Goal: Task Accomplishment & Management: Manage account settings

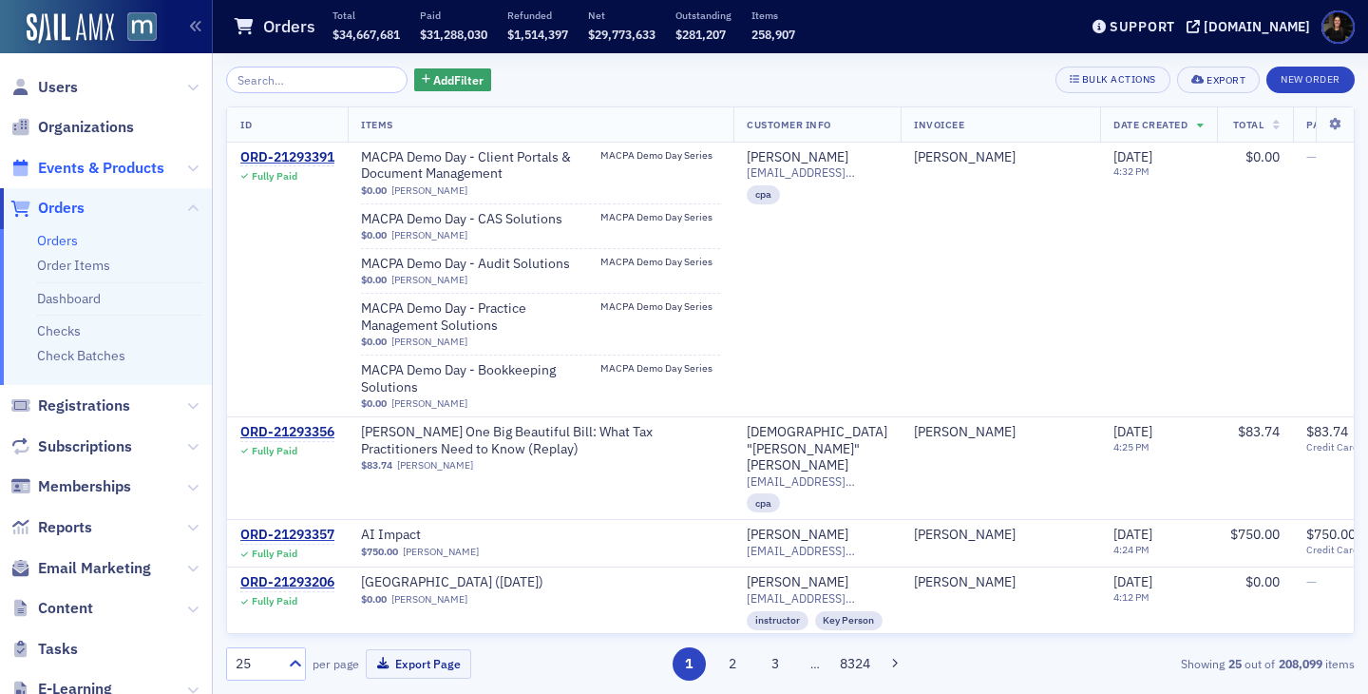
click at [112, 161] on span "Events & Products" at bounding box center [101, 168] width 126 height 21
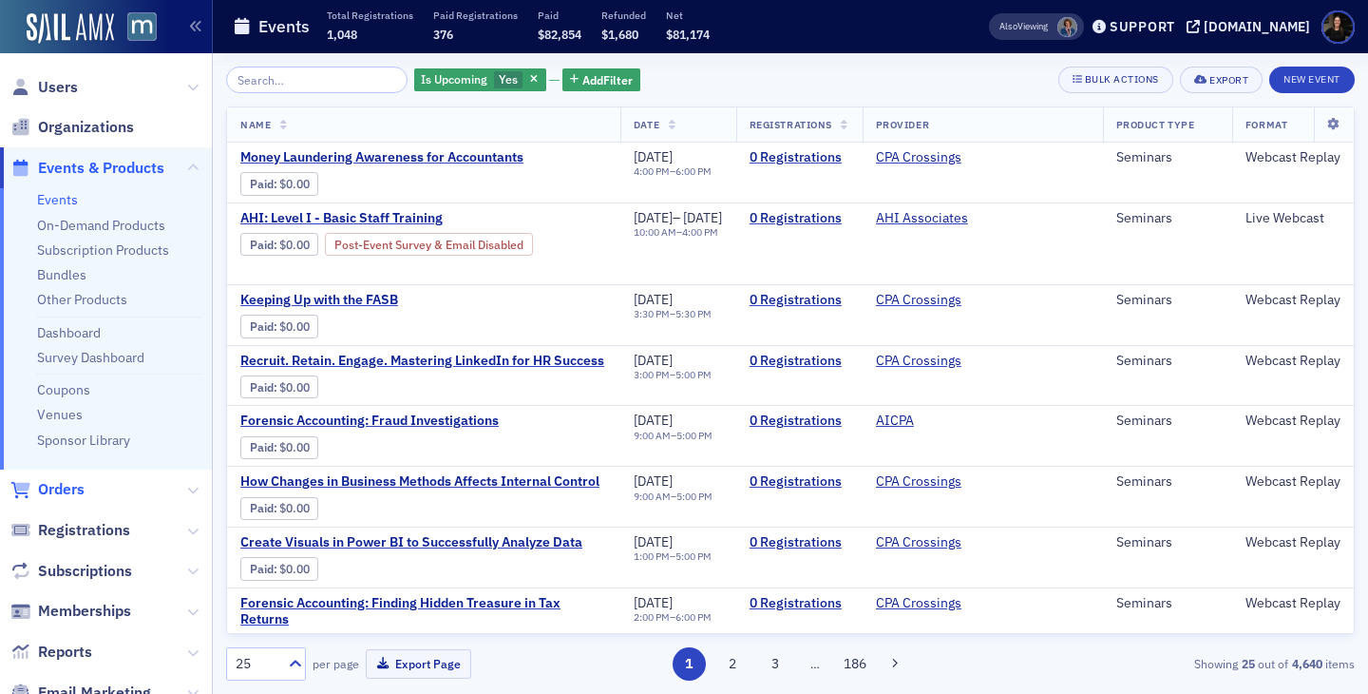
click at [52, 491] on span "Orders" at bounding box center [61, 489] width 47 height 21
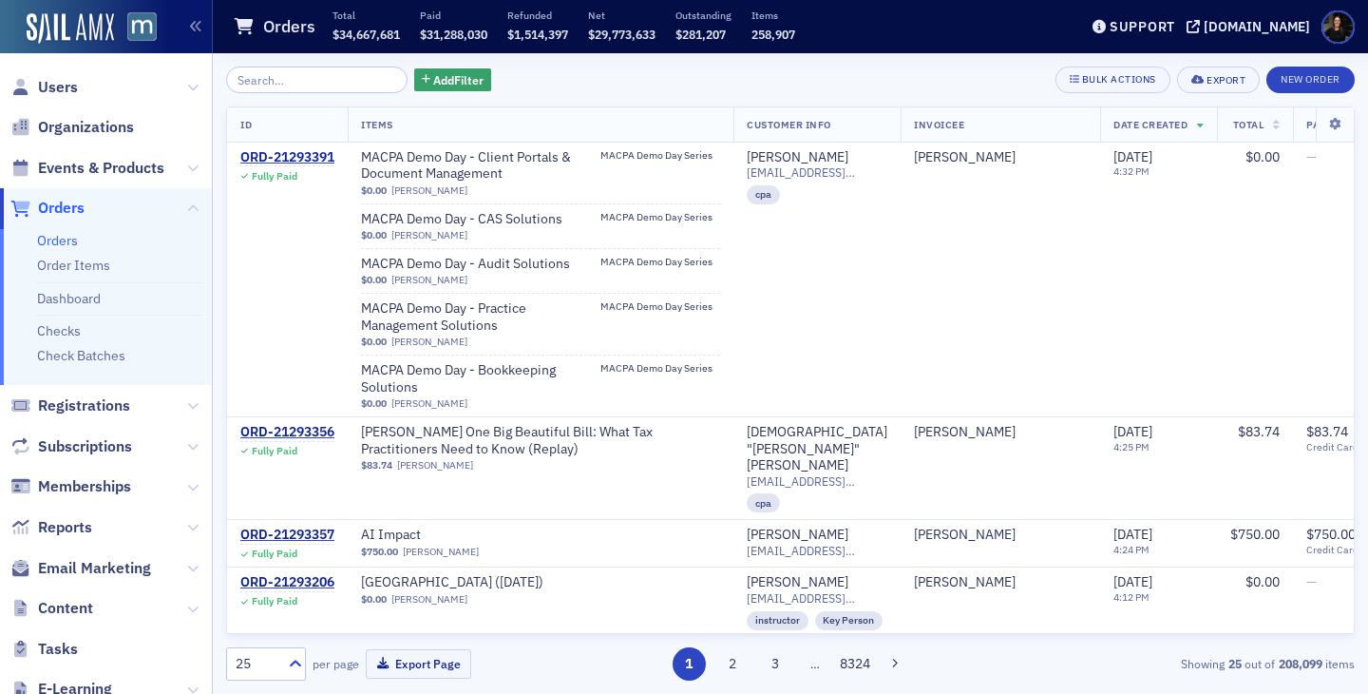
click at [305, 73] on input "search" at bounding box center [316, 80] width 181 height 27
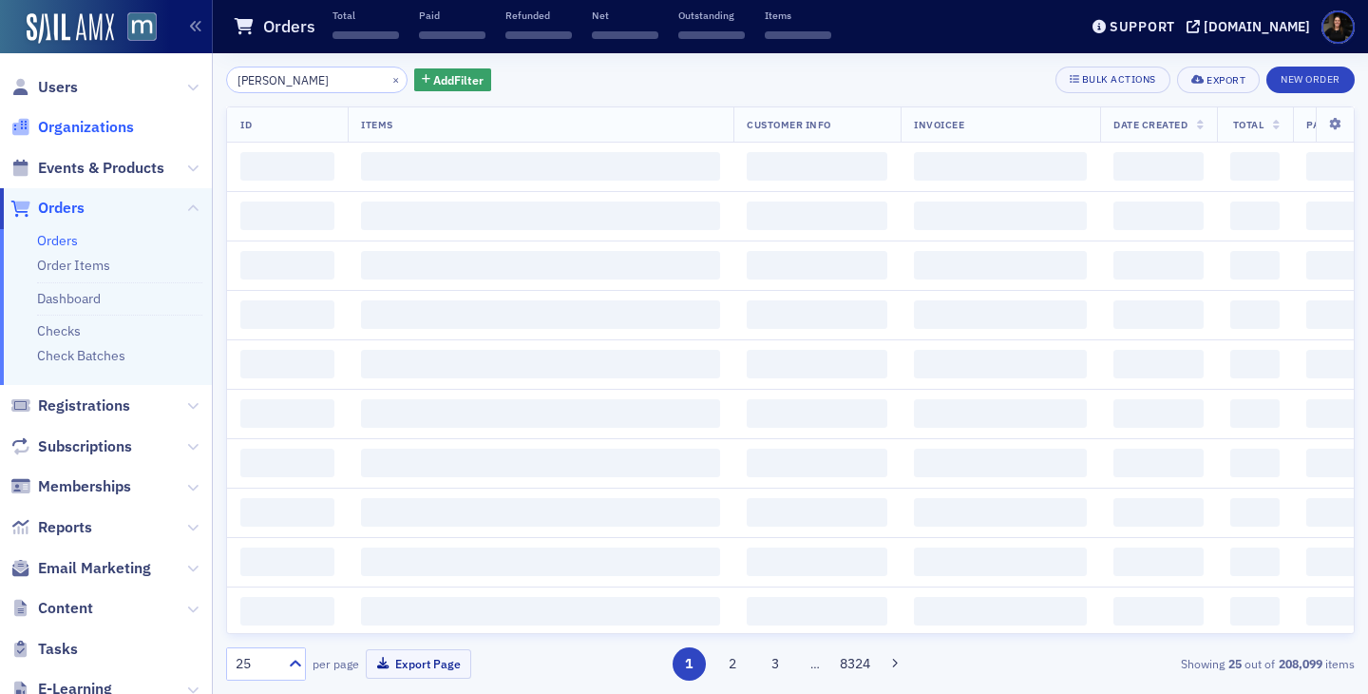
type input "mary v"
click at [69, 124] on span "Organizations" at bounding box center [86, 127] width 96 height 21
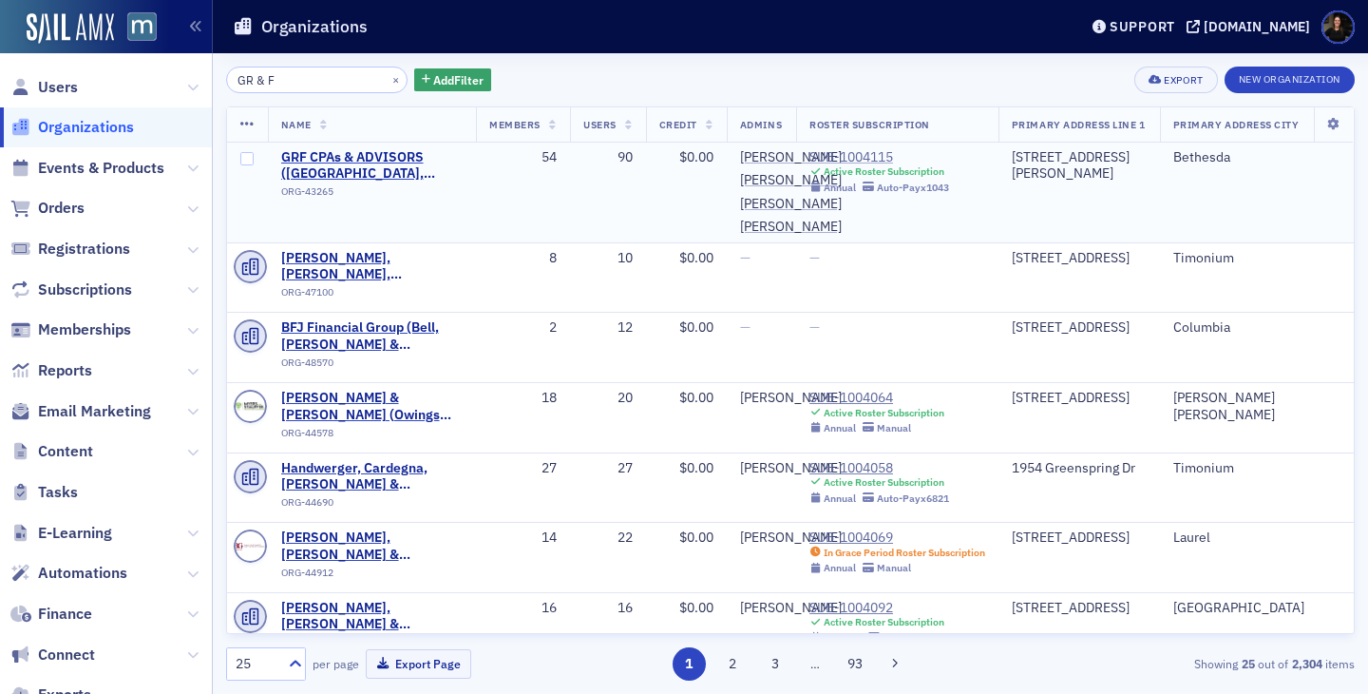
type input "GR & F"
click at [866, 162] on div "SUB-1004115" at bounding box center [879, 157] width 140 height 17
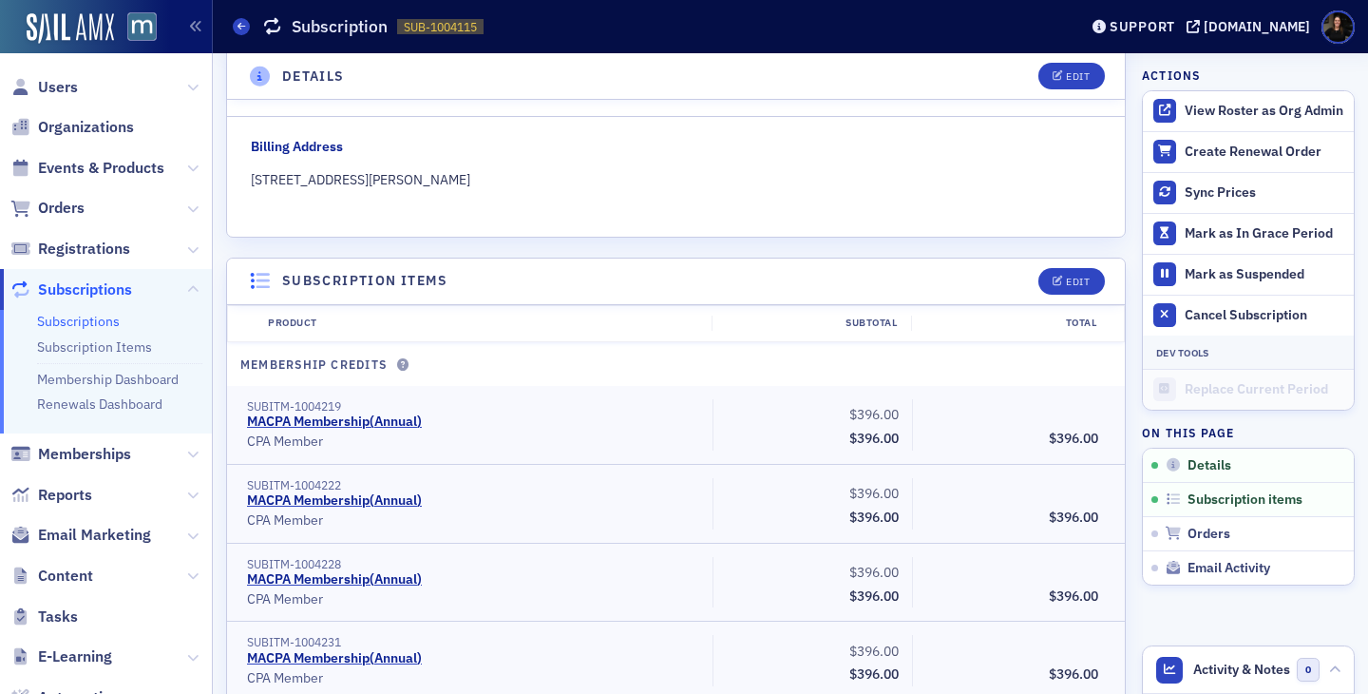
scroll to position [349, 0]
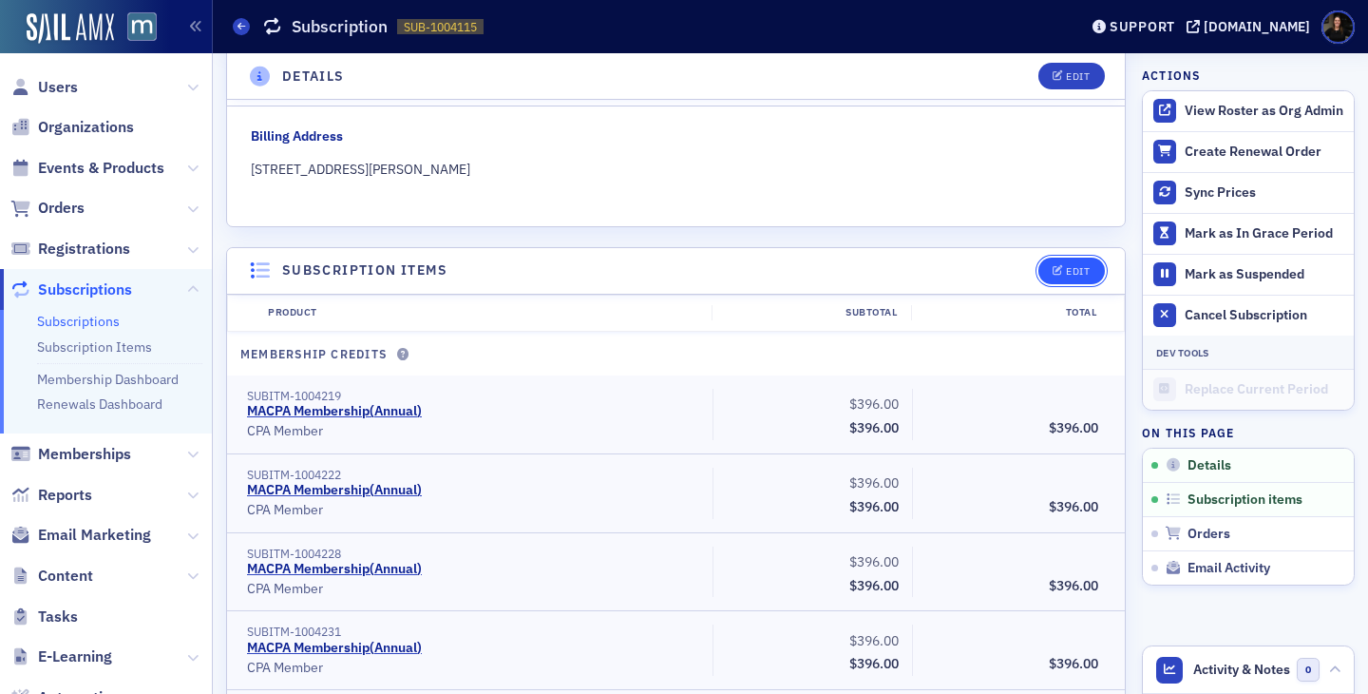
click at [1091, 261] on button "Edit" at bounding box center [1071, 270] width 66 height 27
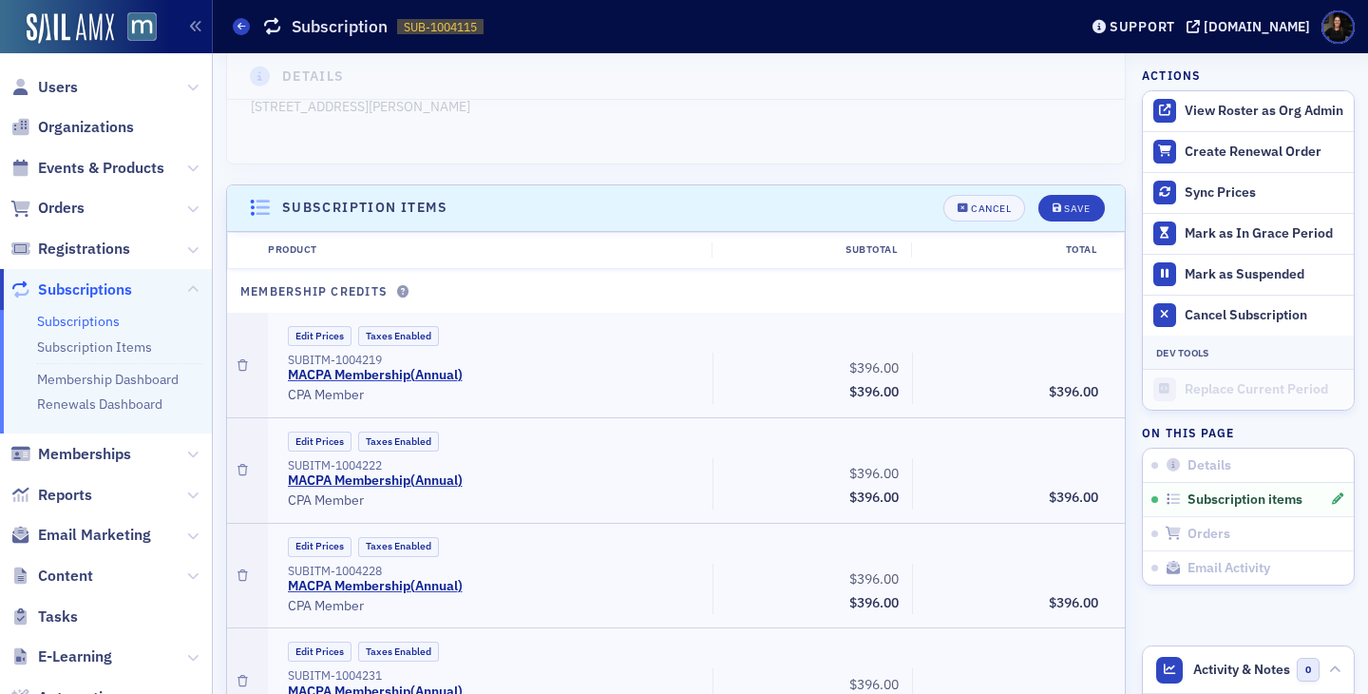
scroll to position [532, 0]
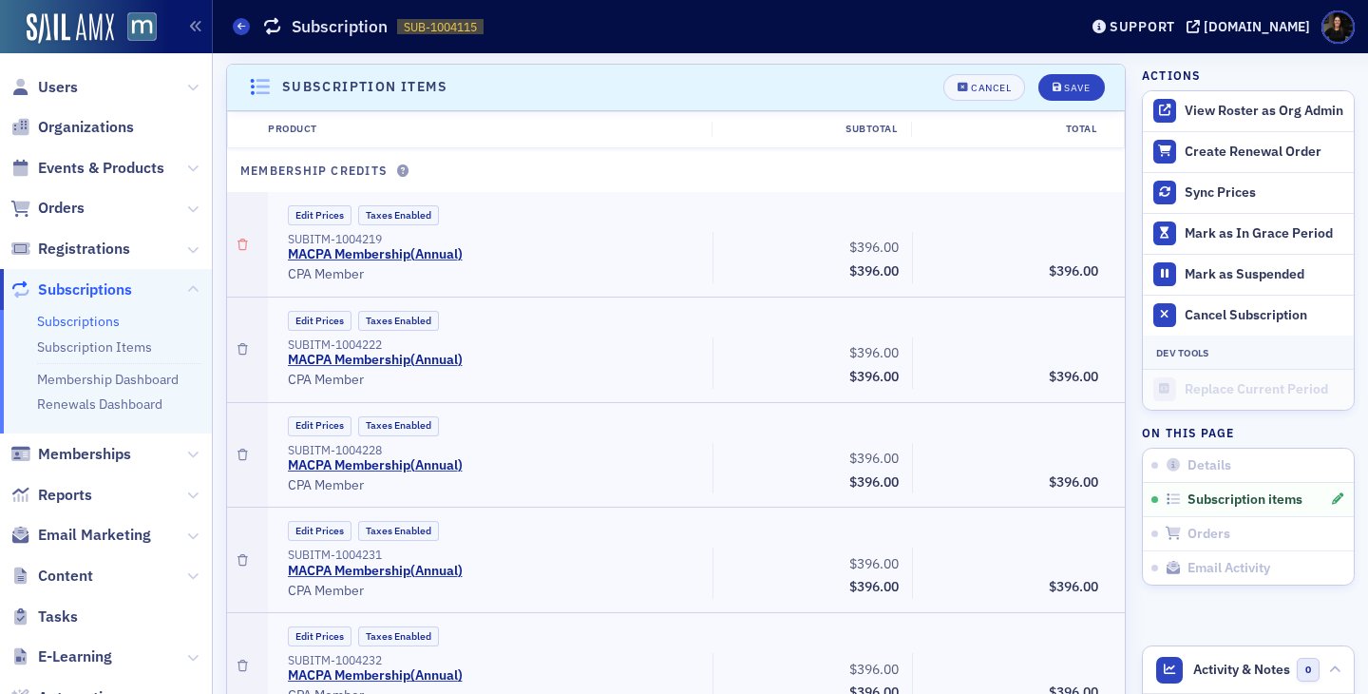
click at [242, 261] on button "button" at bounding box center [243, 244] width 10 height 105
click at [247, 238] on div at bounding box center [247, 244] width 41 height 105
click at [238, 246] on icon "button" at bounding box center [243, 244] width 10 height 11
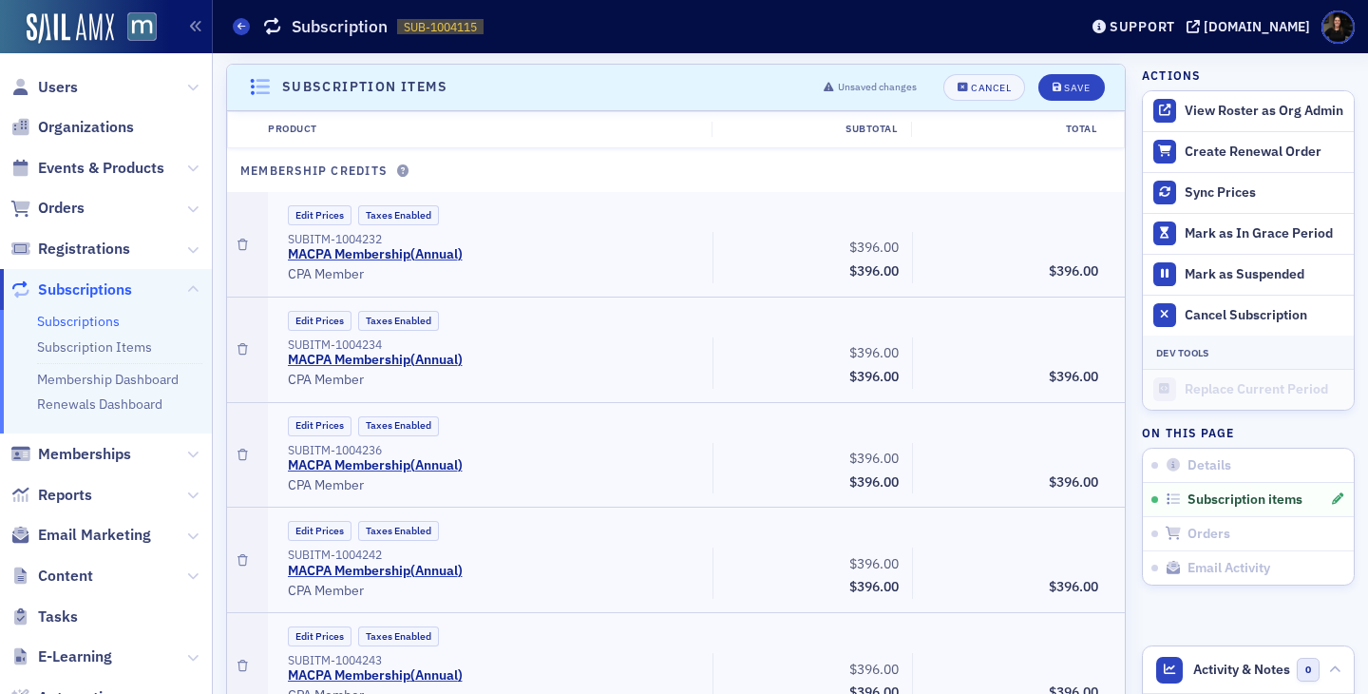
click at [238, 246] on icon "button" at bounding box center [243, 244] width 10 height 11
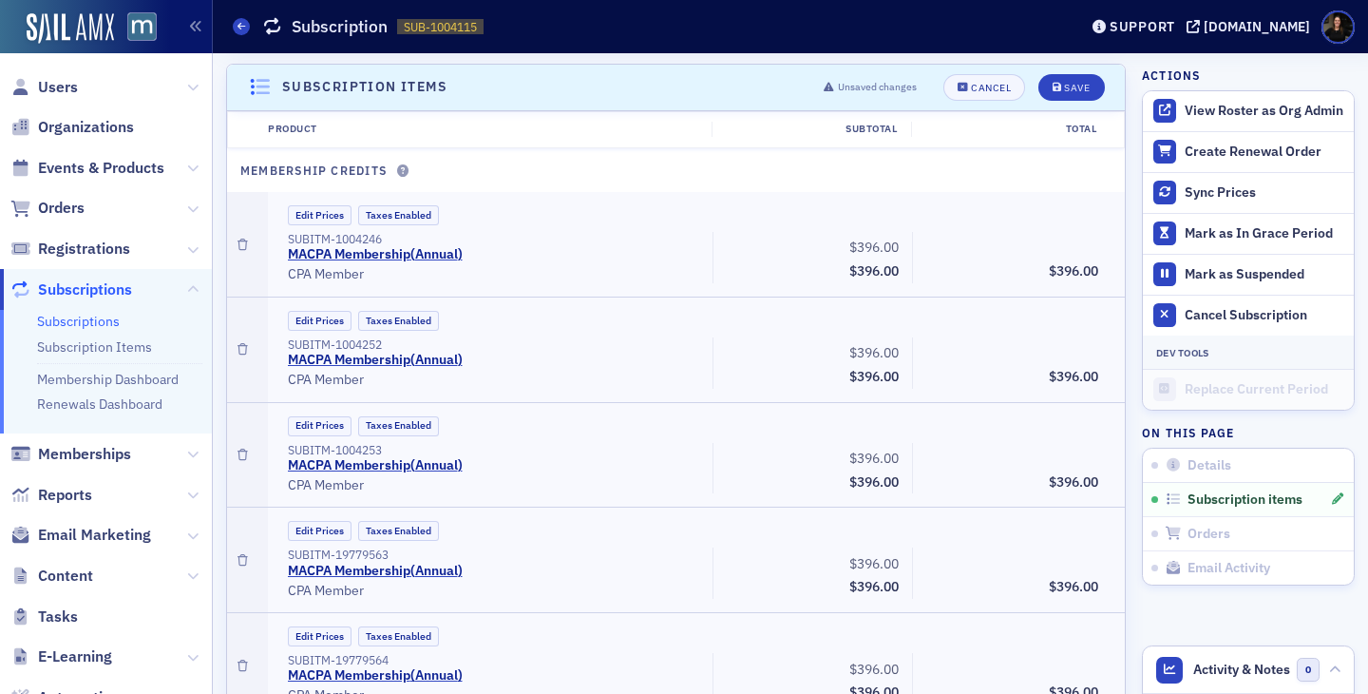
click at [238, 246] on icon "button" at bounding box center [243, 244] width 10 height 11
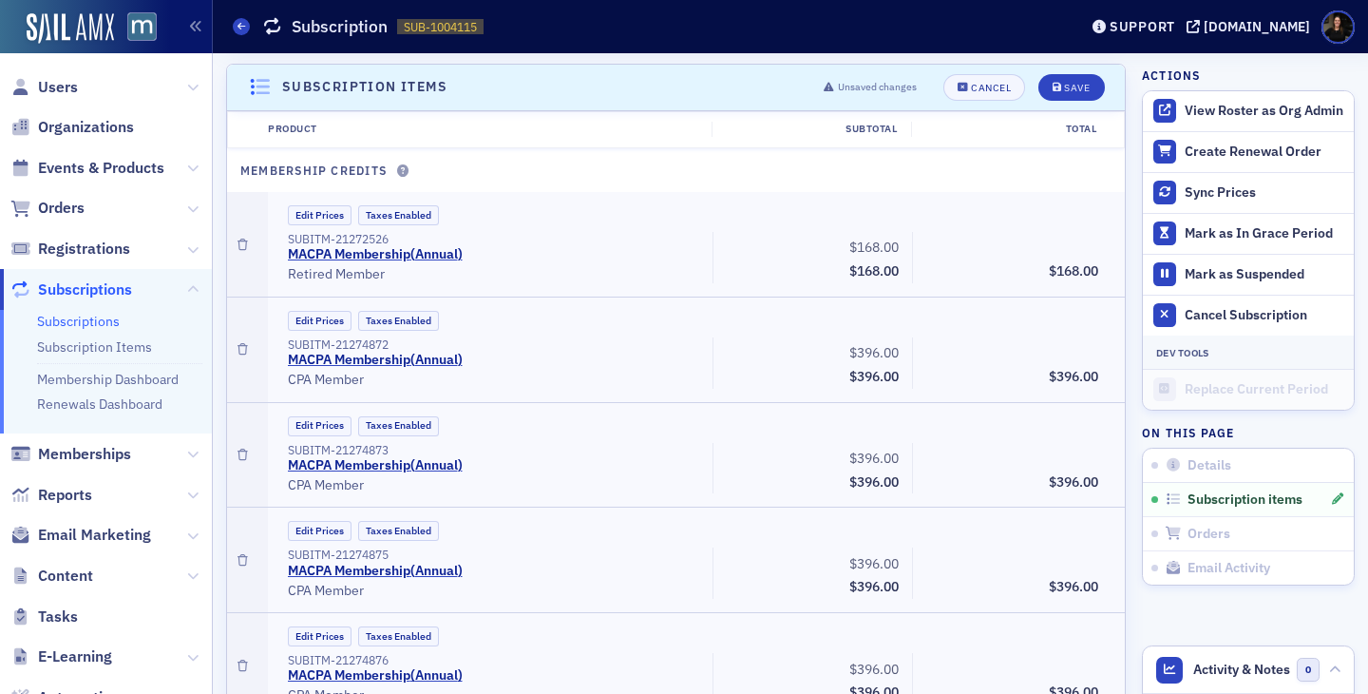
click at [238, 246] on icon "button" at bounding box center [243, 244] width 10 height 11
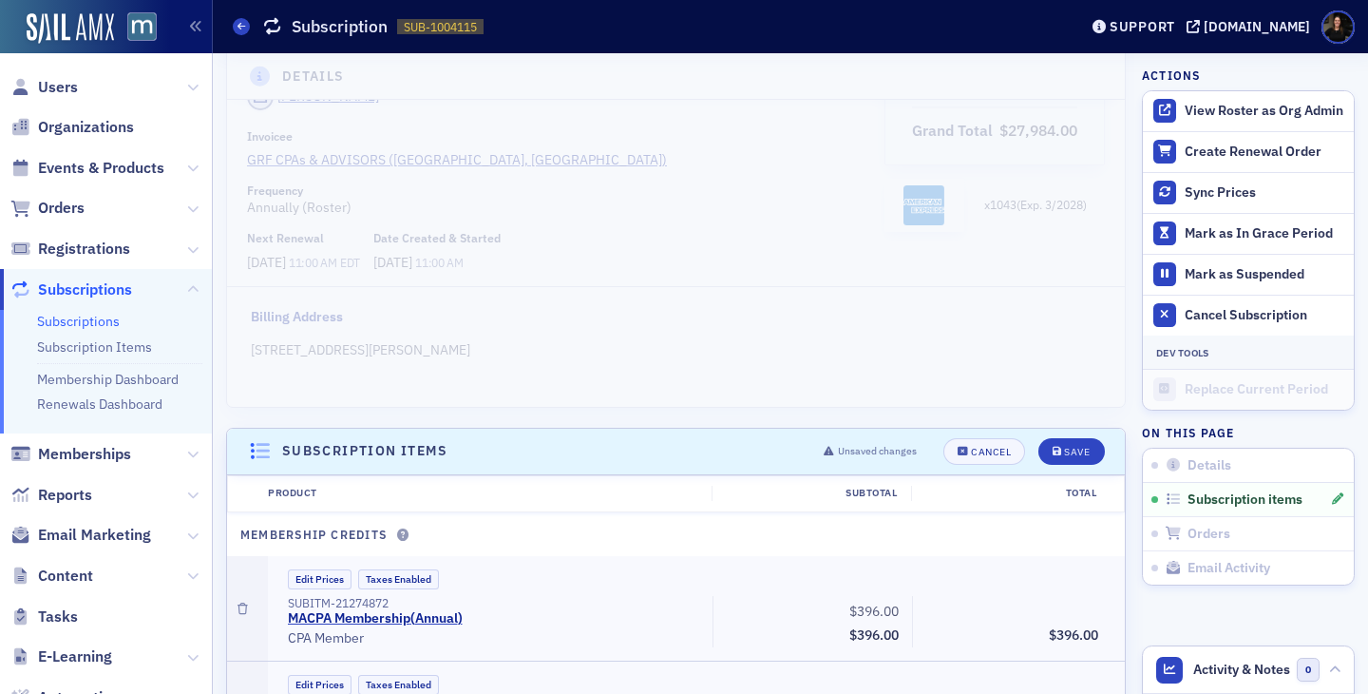
scroll to position [181, 0]
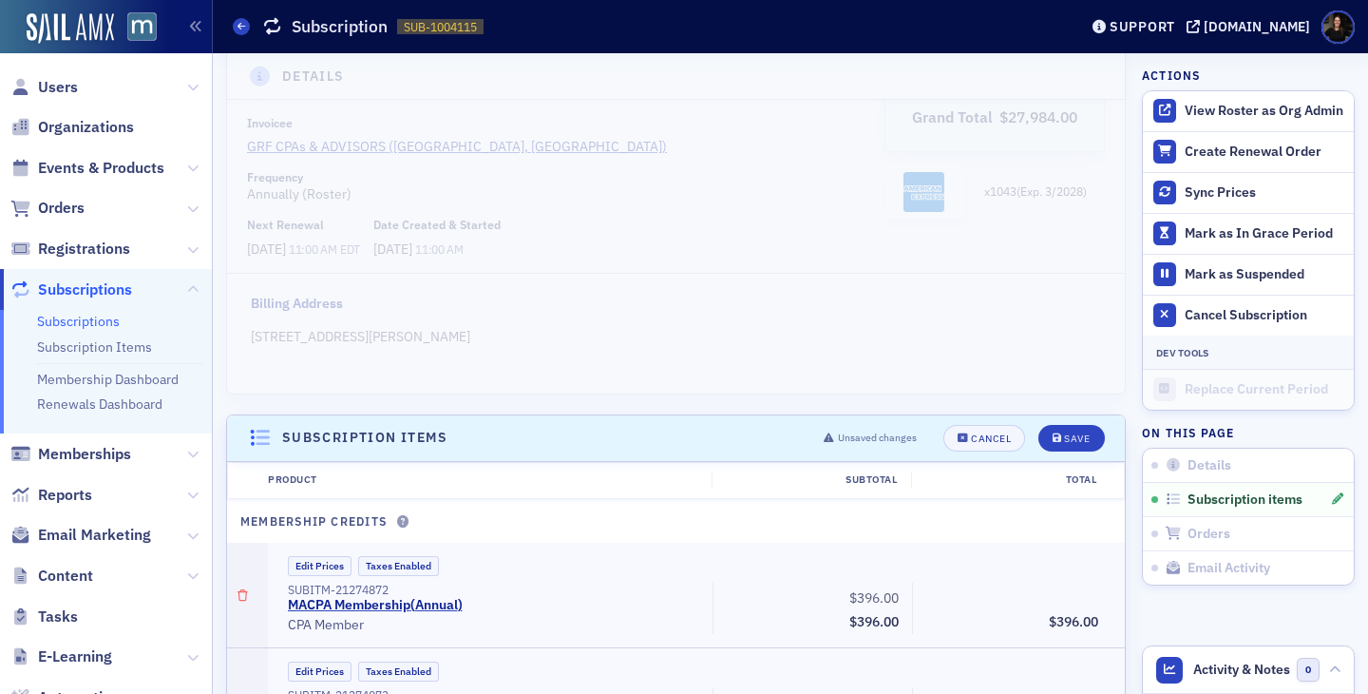
click at [241, 591] on icon "button" at bounding box center [243, 595] width 10 height 11
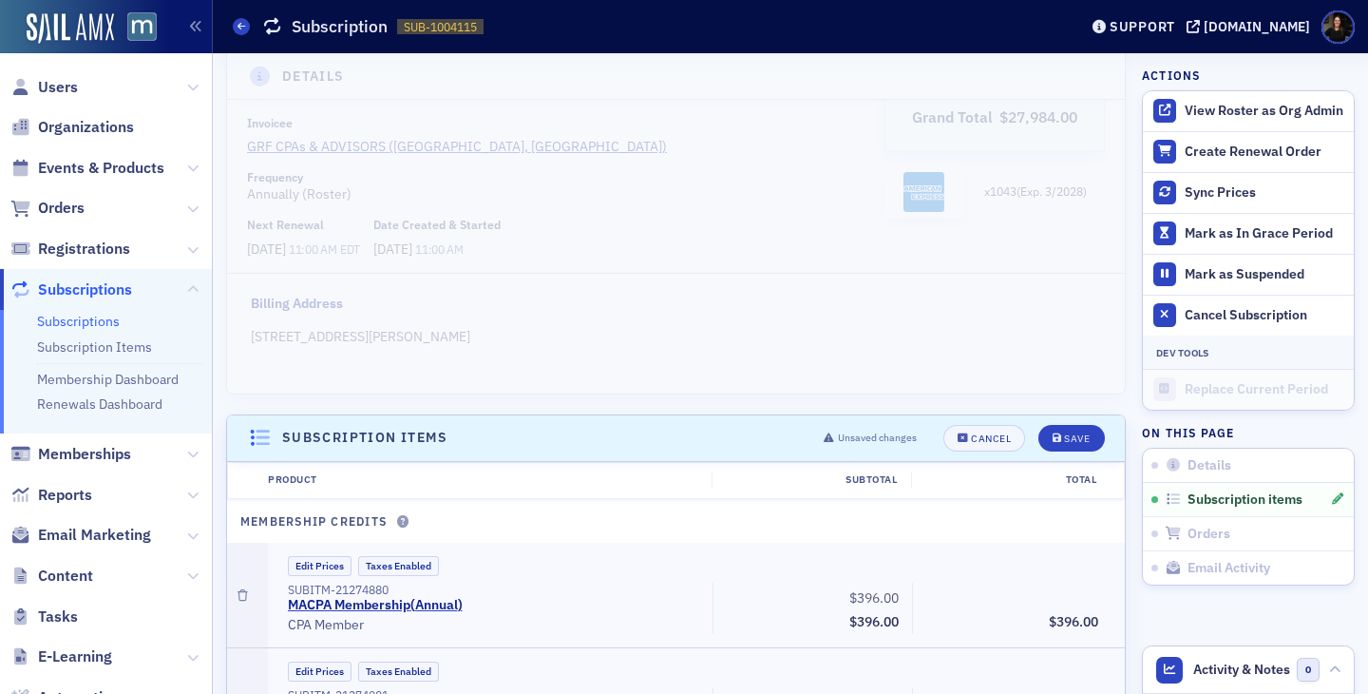
click at [241, 591] on icon "button" at bounding box center [243, 595] width 10 height 11
click at [241, 693] on icon "button" at bounding box center [243, 699] width 10 height 11
click at [241, 591] on icon "button" at bounding box center [243, 595] width 10 height 11
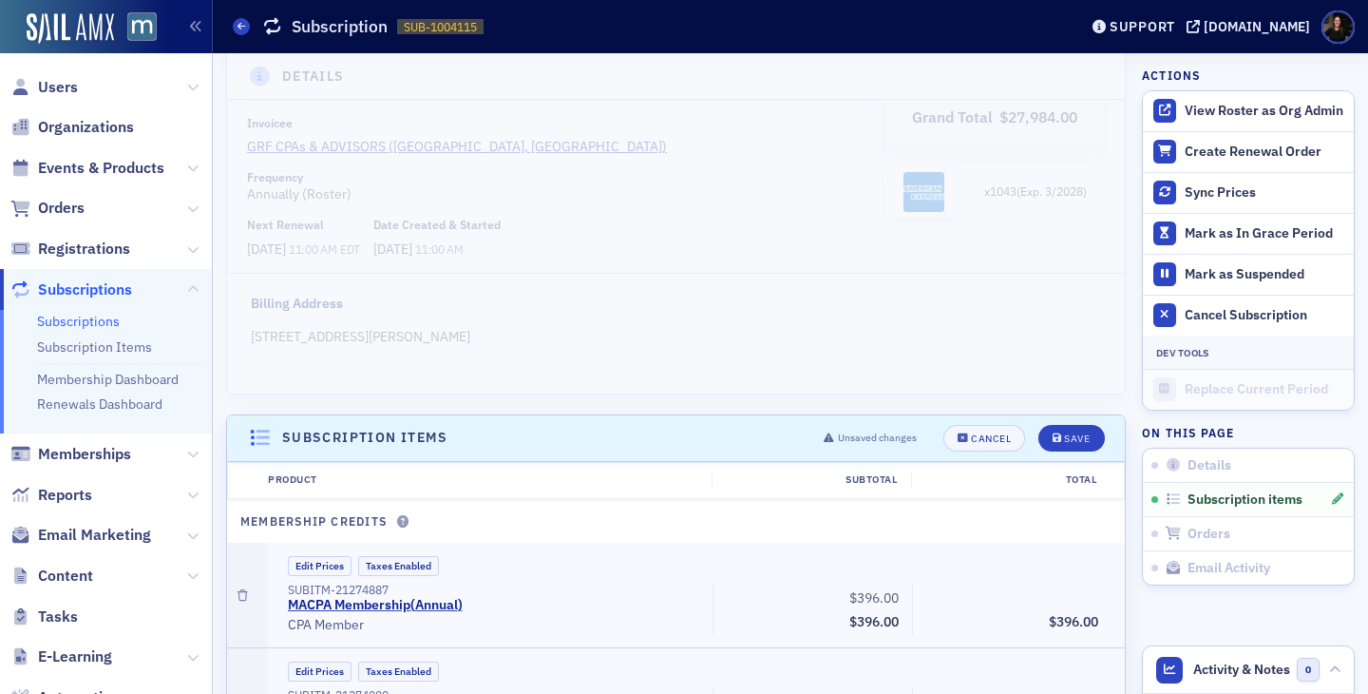
click at [241, 591] on icon "button" at bounding box center [243, 595] width 10 height 11
click at [241, 693] on icon "button" at bounding box center [243, 699] width 10 height 11
click at [241, 591] on icon "button" at bounding box center [243, 595] width 10 height 11
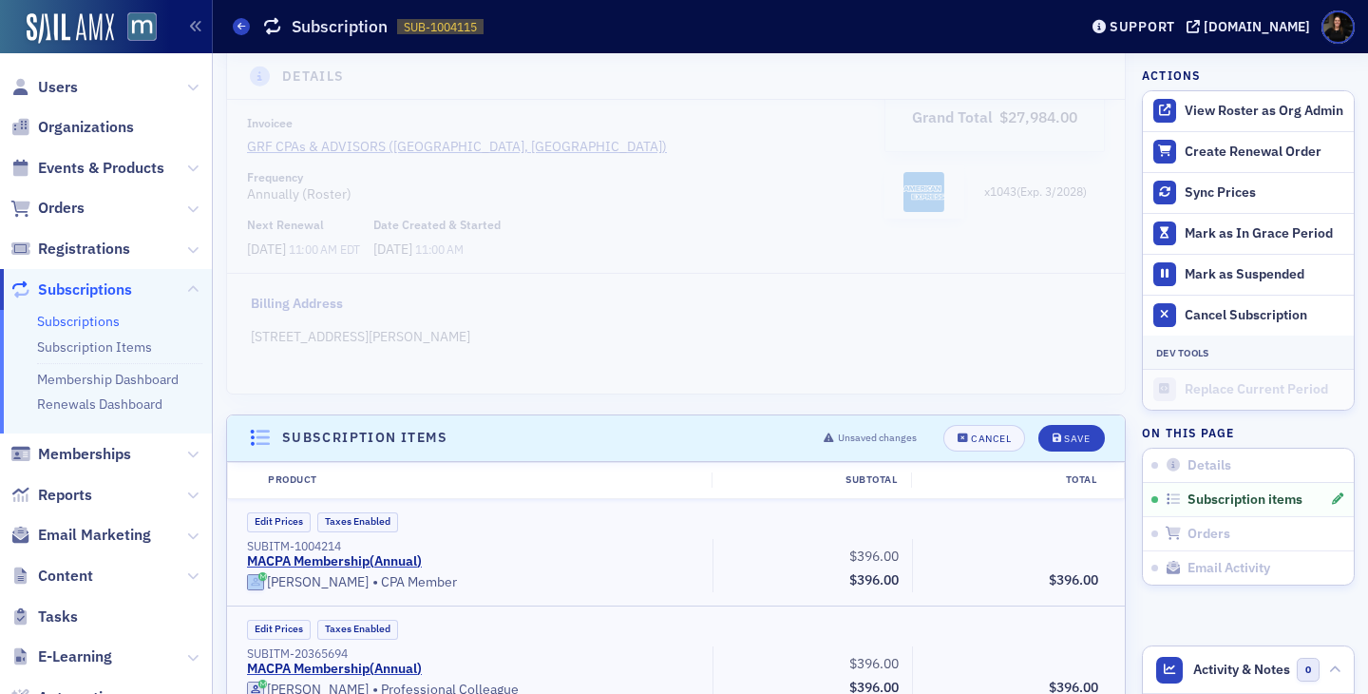
click at [241, 591] on div "Edit Prices Taxes Enabled SUBITM-1004214 MACPA Membership ( Annual ) [PERSON_NA…" at bounding box center [676, 552] width 898 height 106
click at [1073, 436] on div "Save" at bounding box center [1077, 438] width 26 height 10
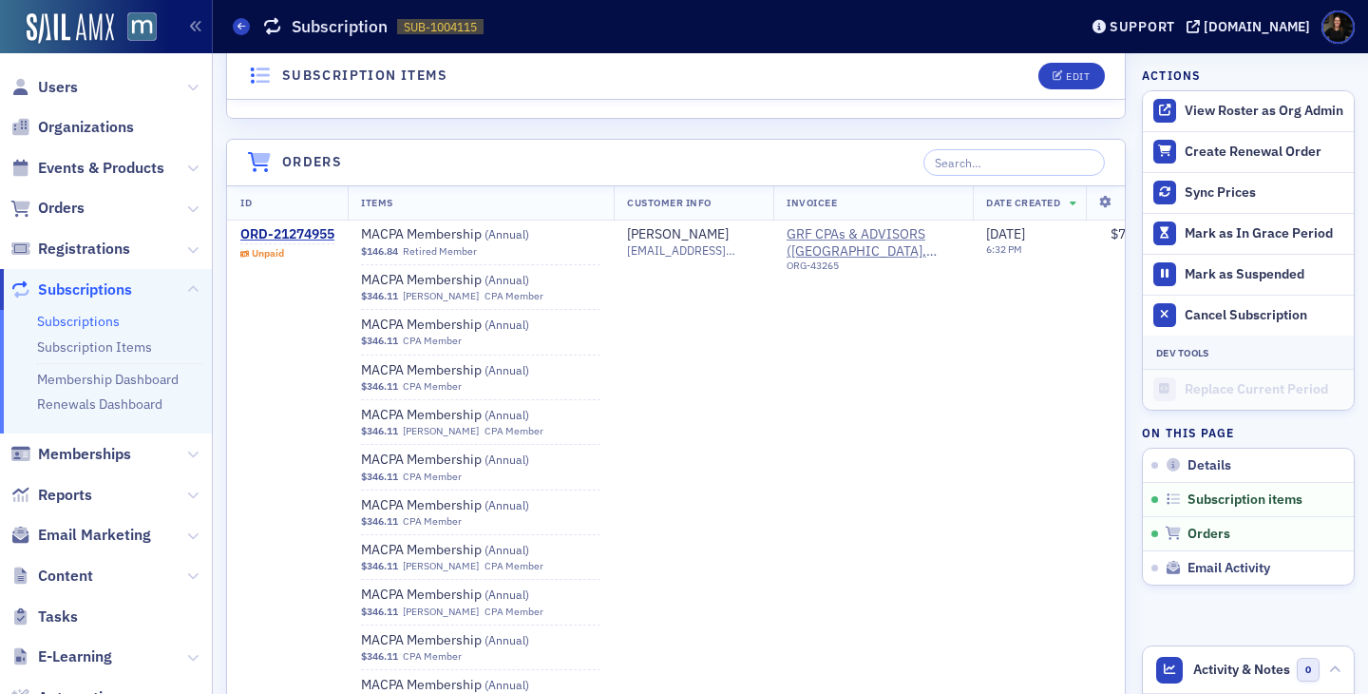
scroll to position [4876, 0]
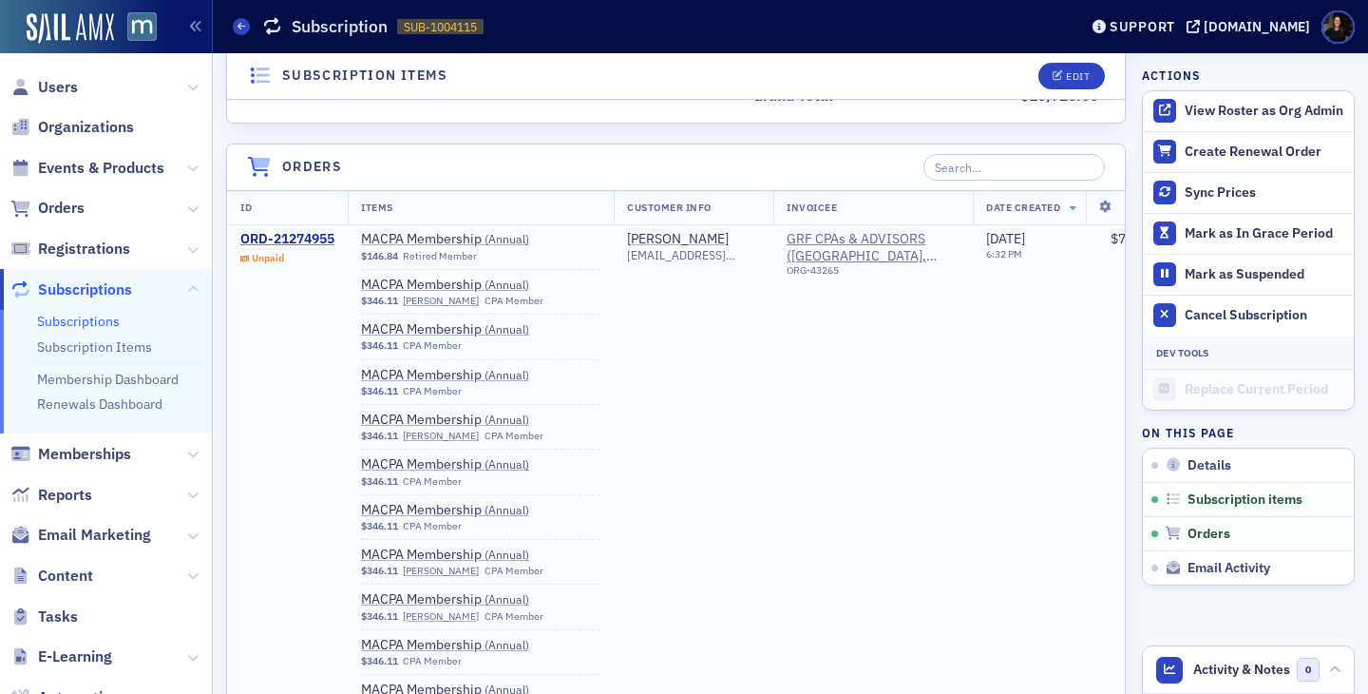
click at [285, 246] on div "ORD-21274955" at bounding box center [287, 239] width 94 height 17
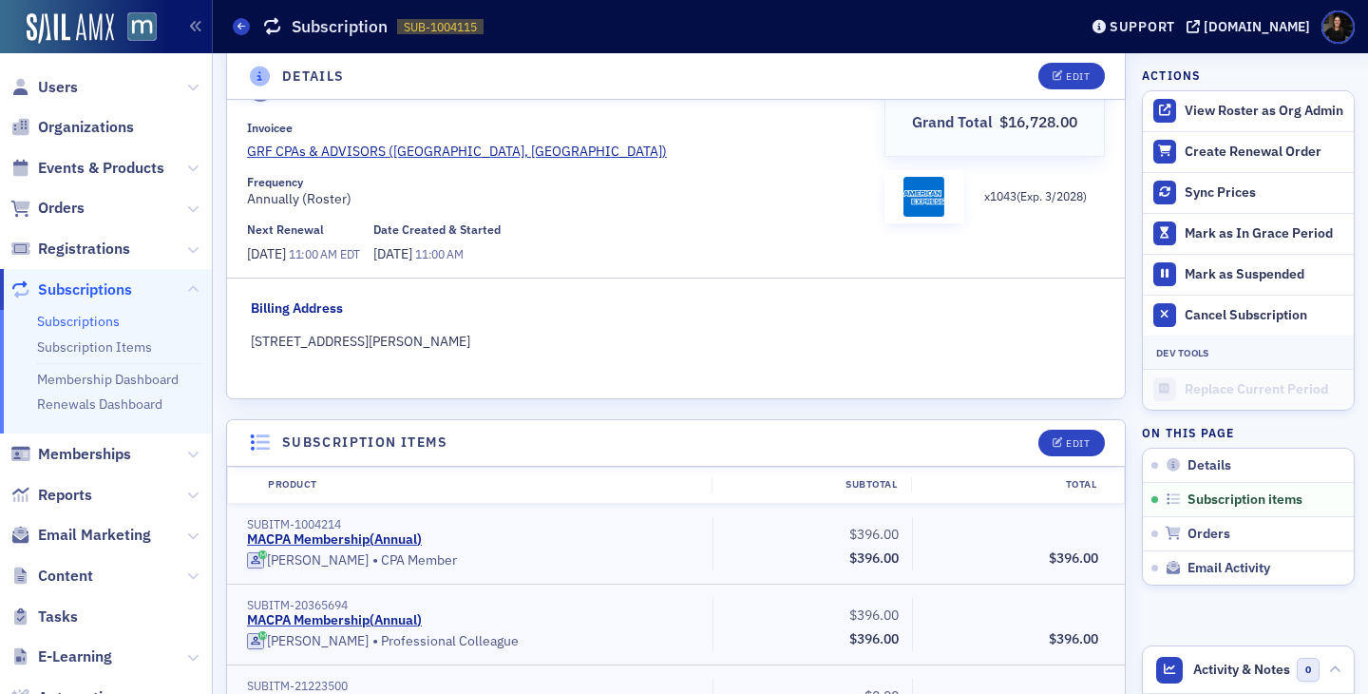
scroll to position [0, 0]
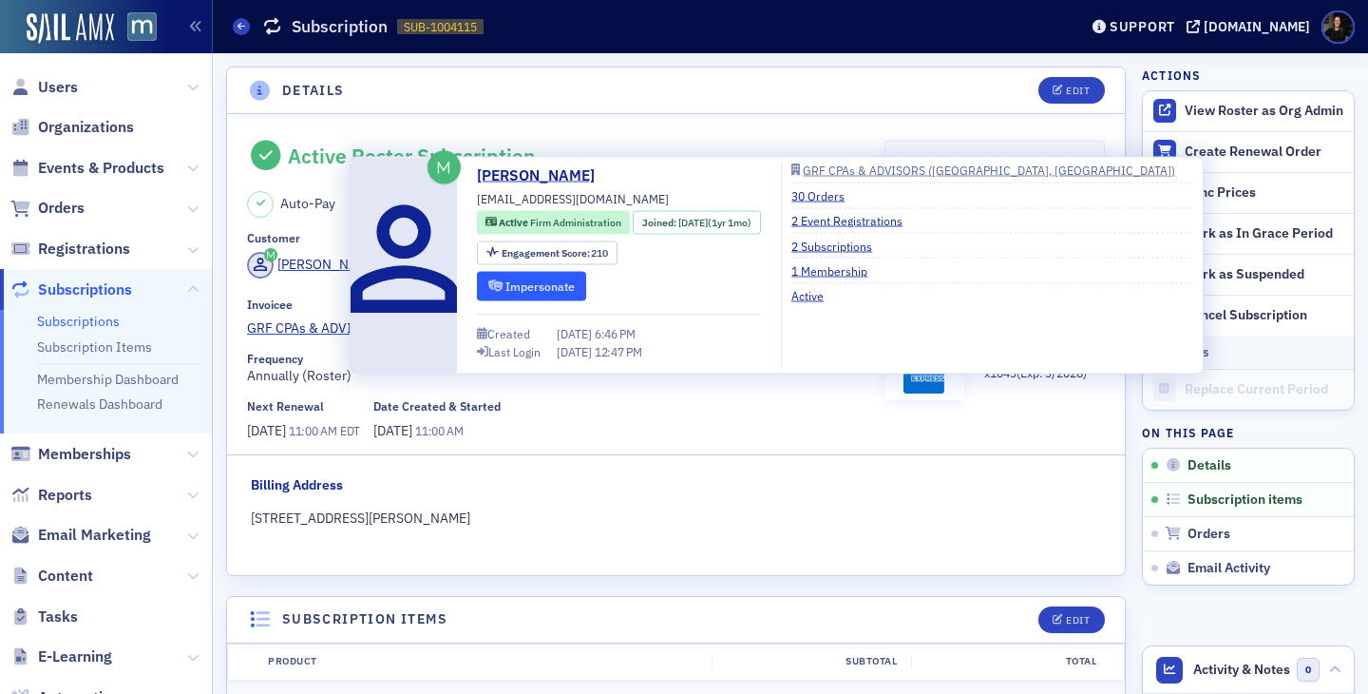
click at [493, 290] on icon "submit" at bounding box center [495, 285] width 14 height 11
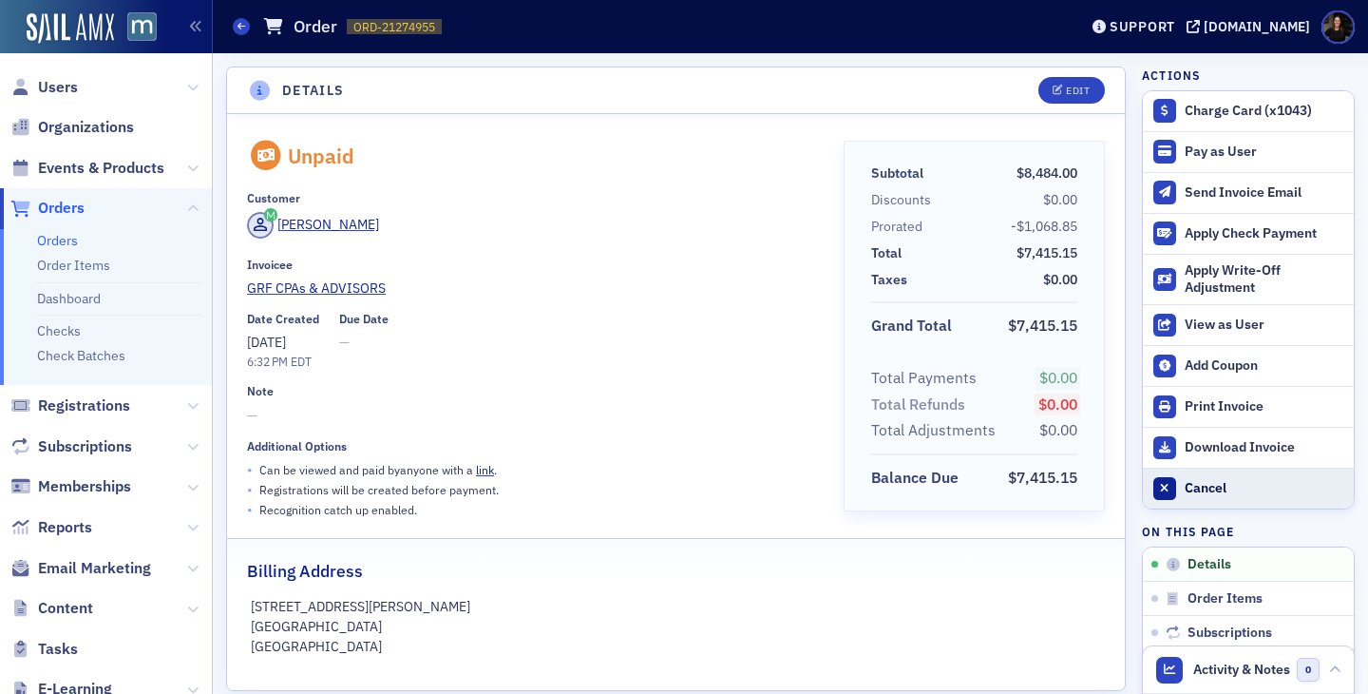
click at [1226, 487] on div "Cancel" at bounding box center [1265, 488] width 160 height 17
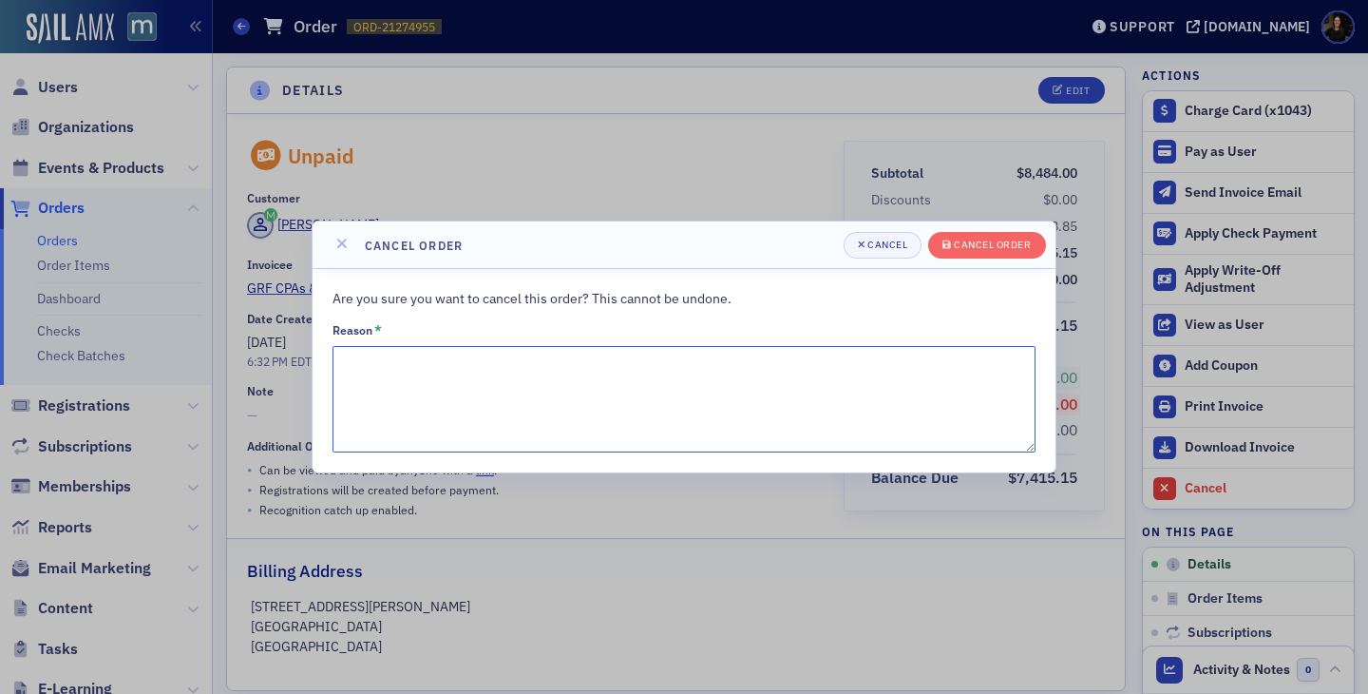
click at [772, 368] on textarea "Reason *" at bounding box center [684, 399] width 703 height 106
type textarea "Removed CPAs"
click at [976, 250] on div "Cancel order" at bounding box center [992, 244] width 77 height 10
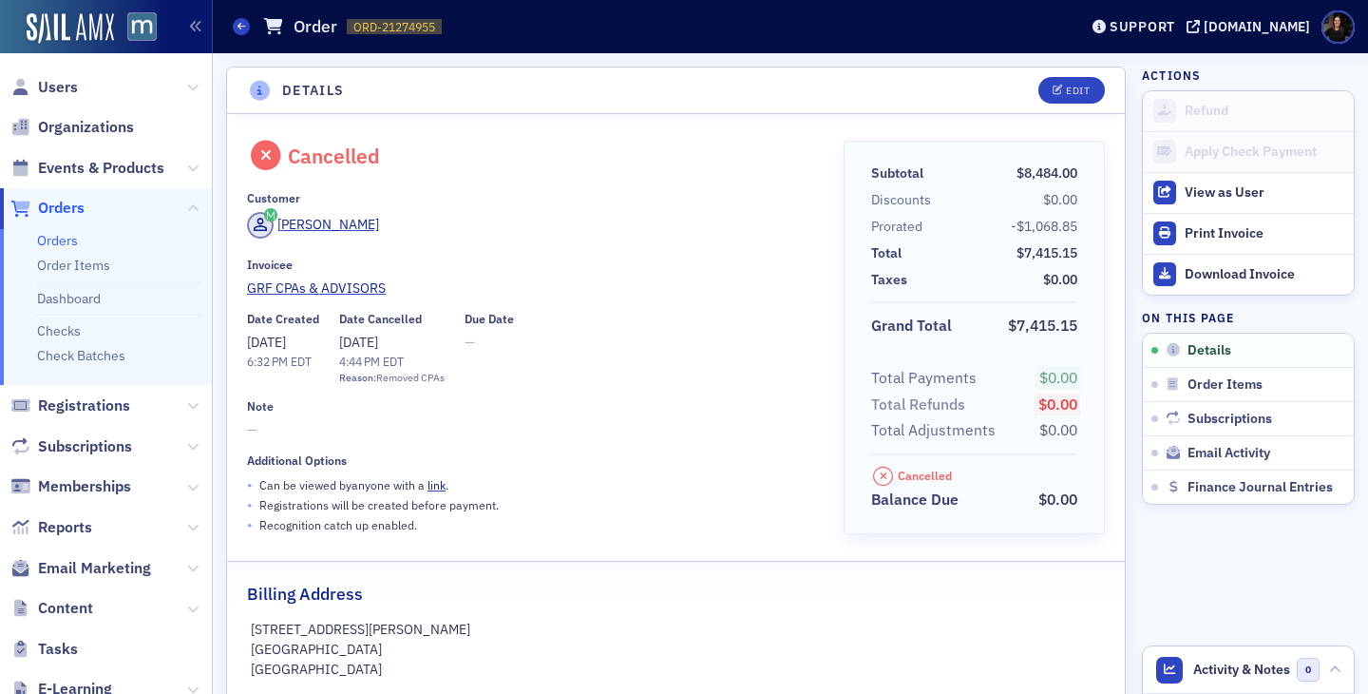
click at [59, 196] on span "Orders" at bounding box center [106, 208] width 212 height 41
click at [59, 208] on span "Orders" at bounding box center [61, 208] width 47 height 21
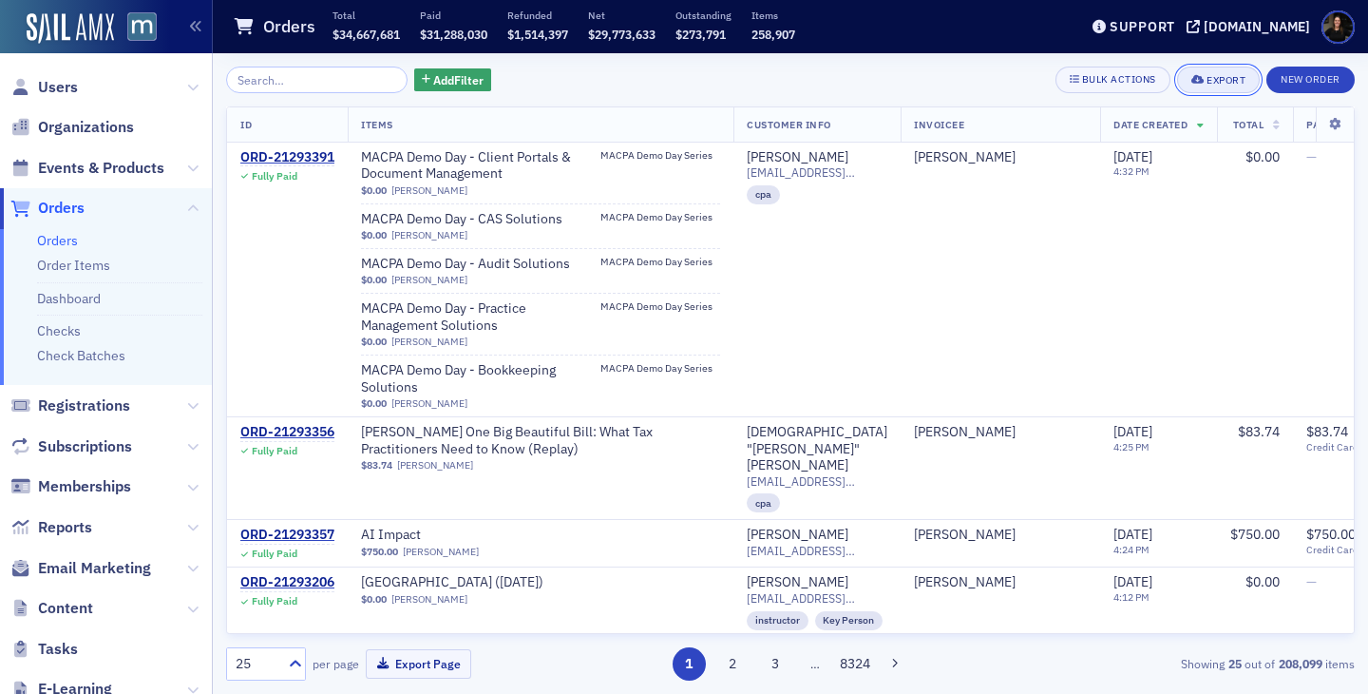
click at [1208, 84] on div "Export" at bounding box center [1226, 80] width 39 height 10
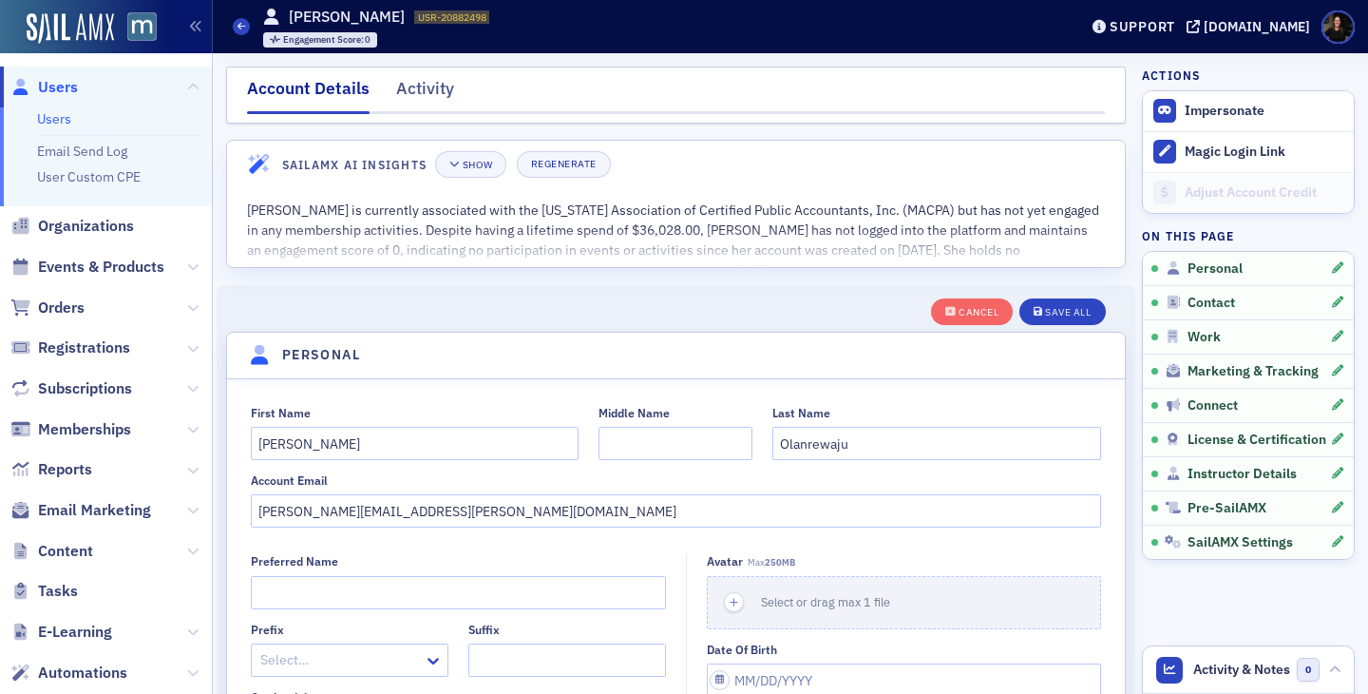
select select "US"
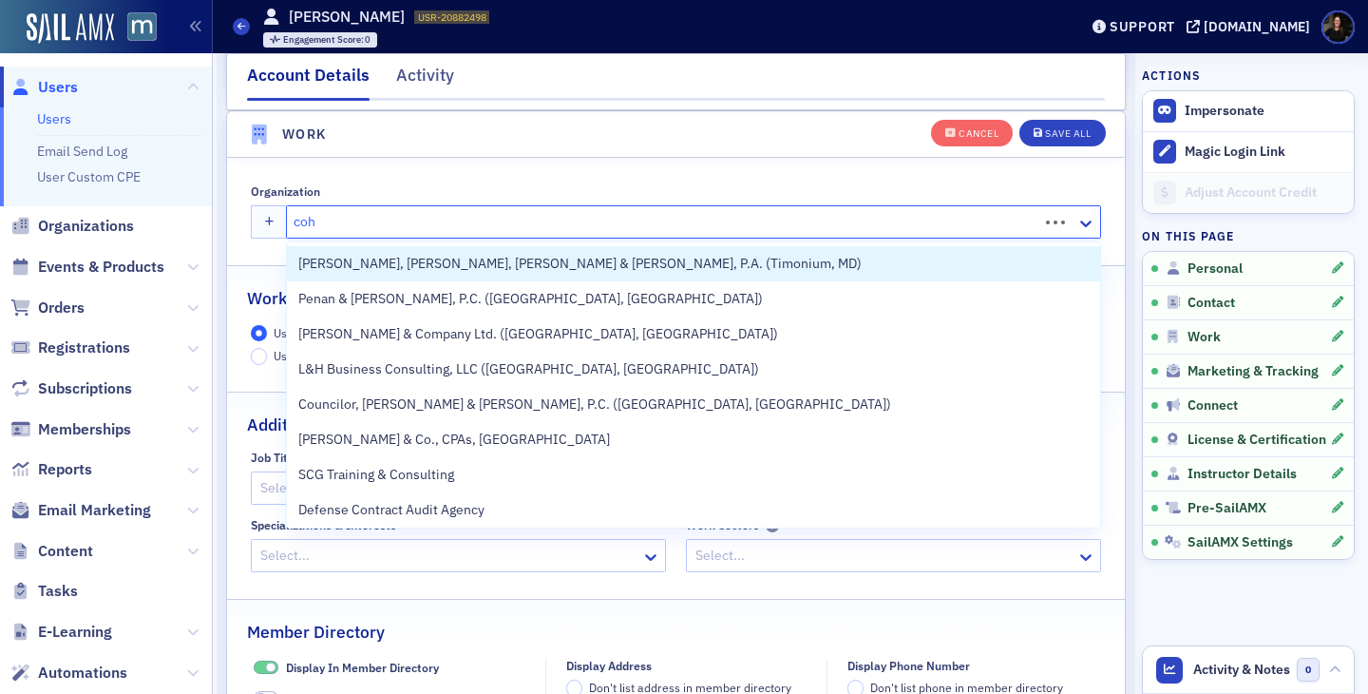
type input "cohn"
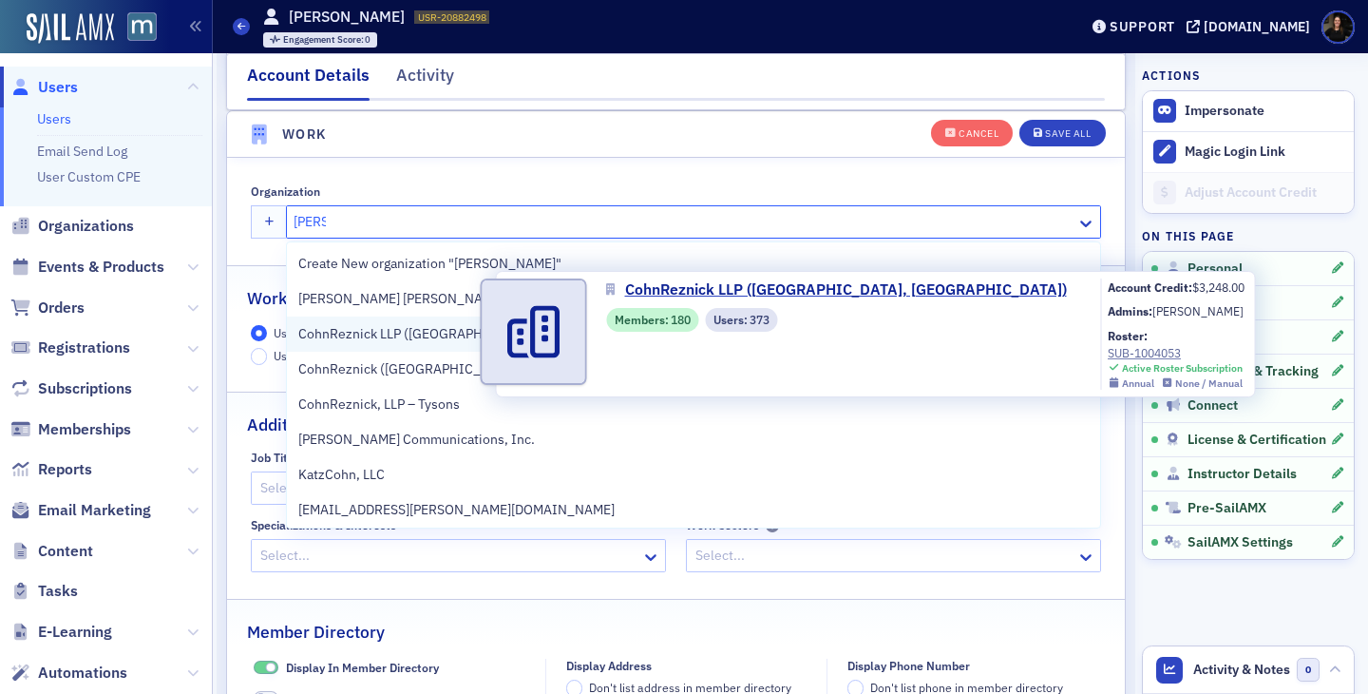
click at [399, 331] on span "CohnReznick LLP (Bethesda, MD)" at bounding box center [490, 334] width 384 height 20
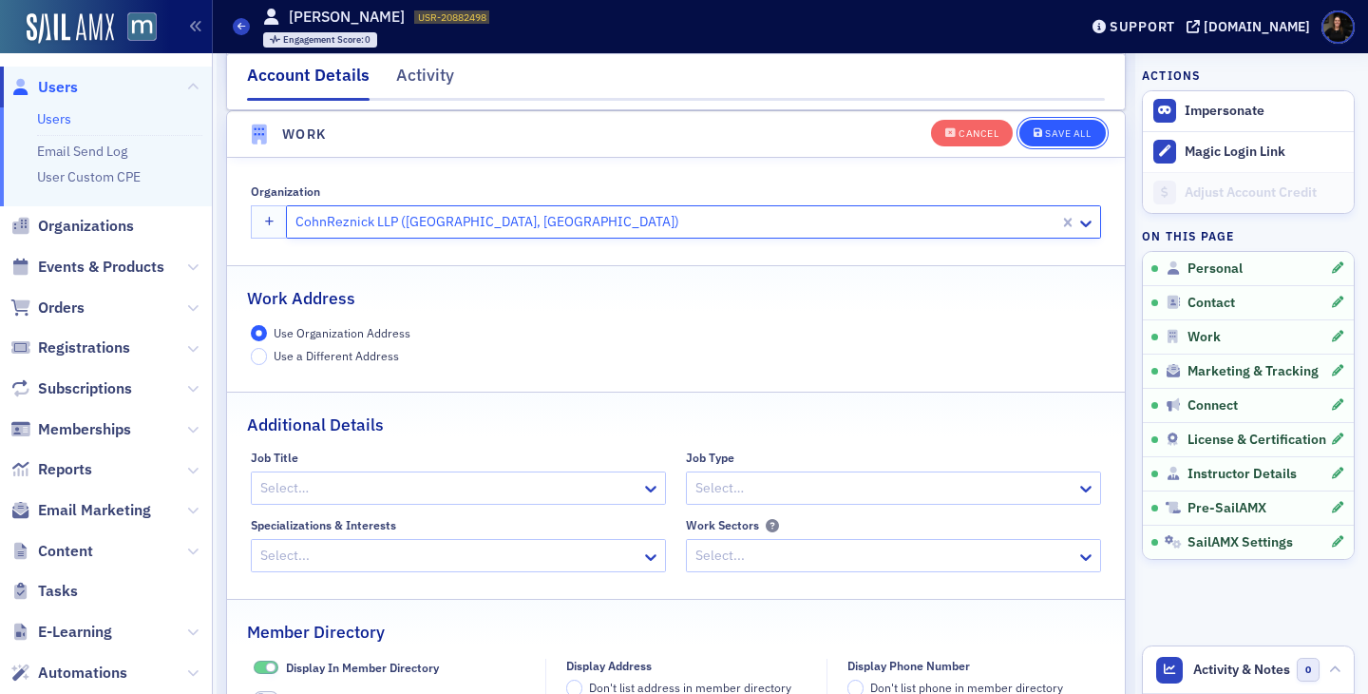
click at [1035, 137] on icon "button" at bounding box center [1039, 133] width 10 height 10
